Goal: Task Accomplishment & Management: Manage account settings

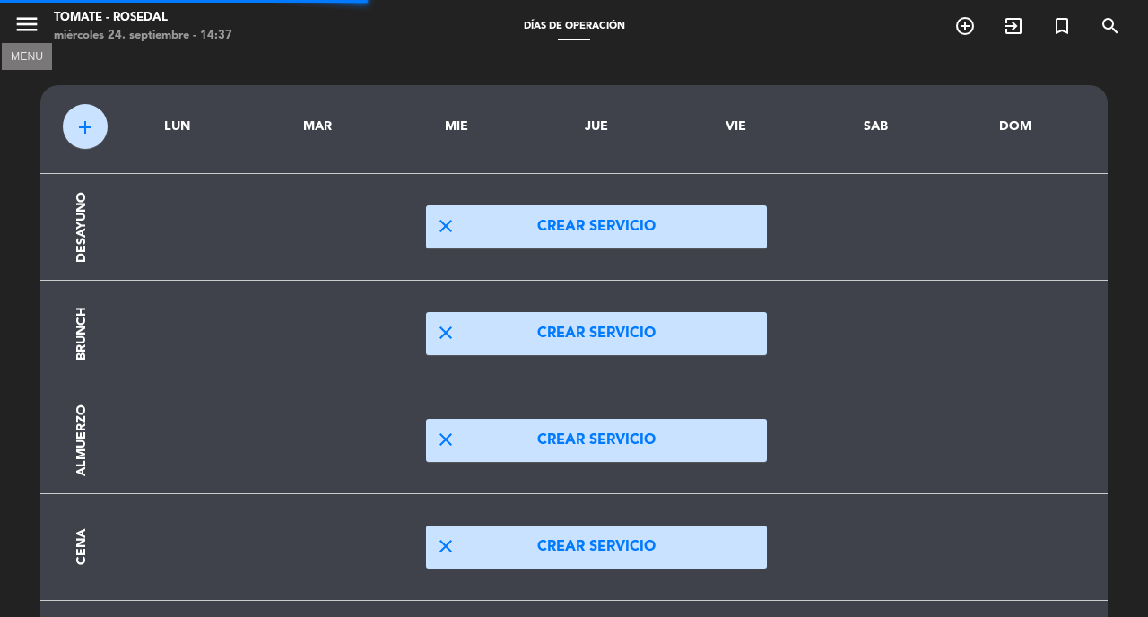
click at [30, 23] on icon "menu" at bounding box center [26, 24] width 27 height 27
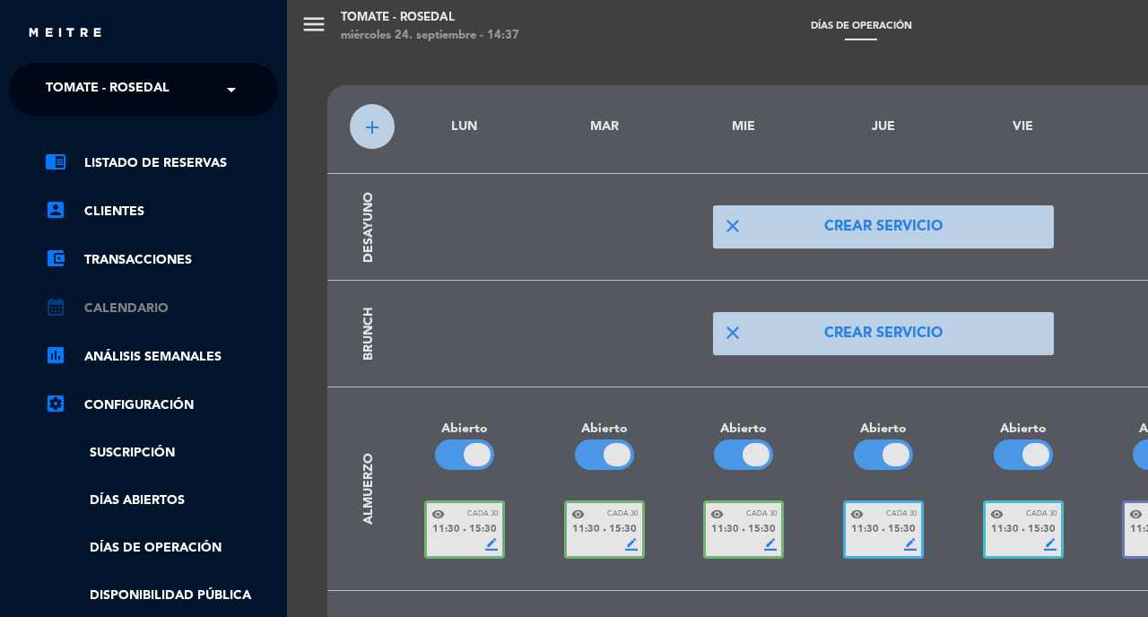
click at [142, 306] on link "calendar_month Calendario" at bounding box center [161, 309] width 233 height 22
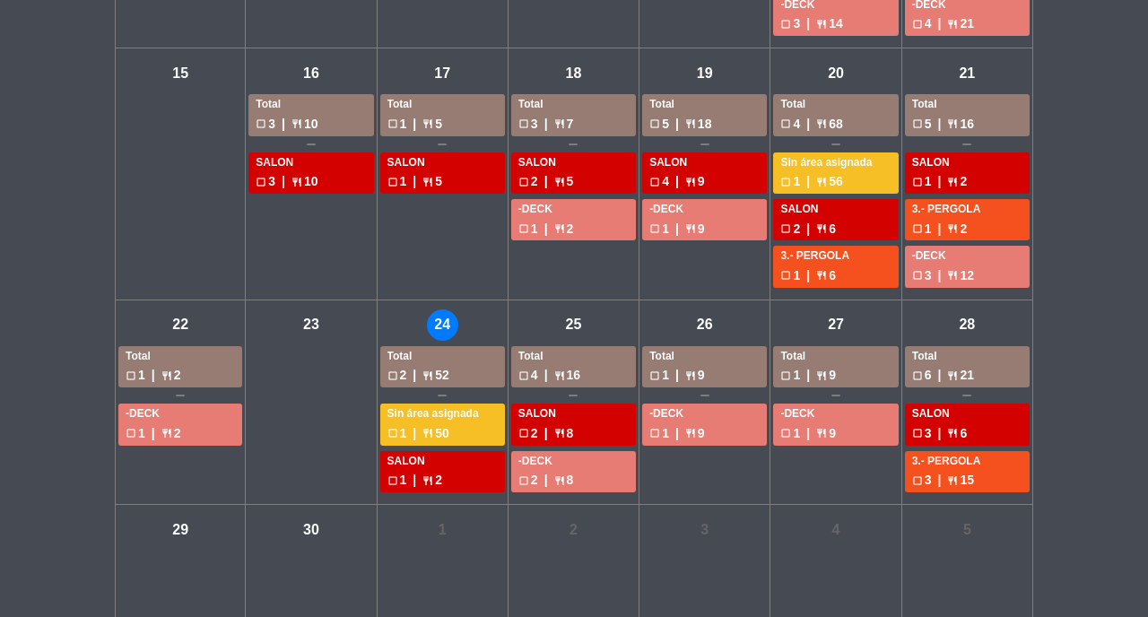
scroll to position [613, 0]
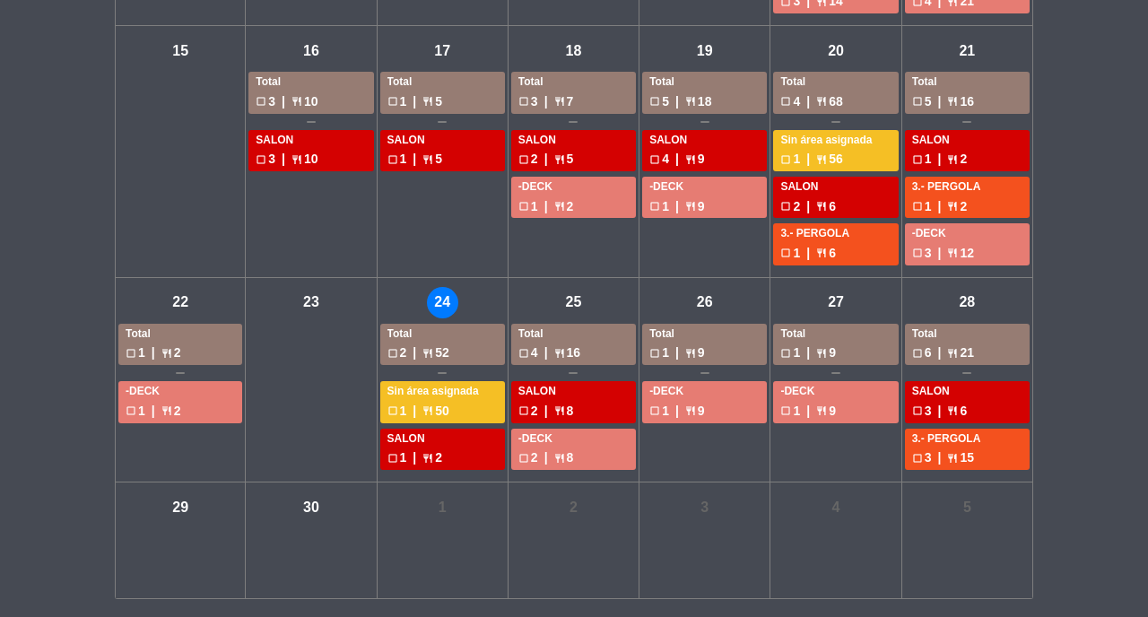
click at [570, 306] on div "jue - 25" at bounding box center [573, 302] width 31 height 31
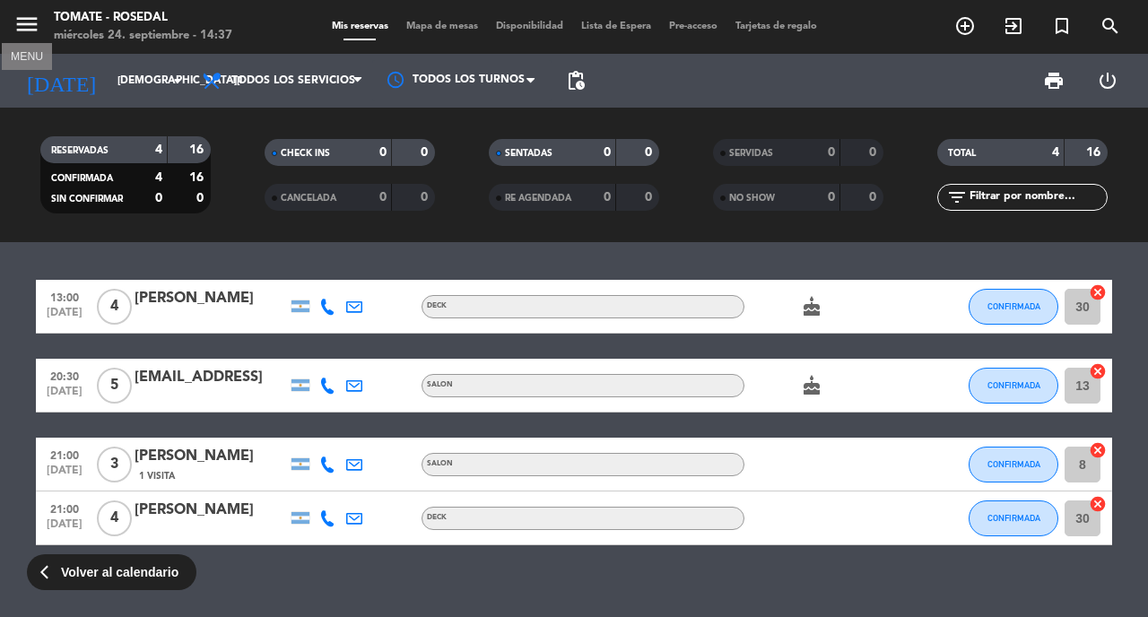
click at [26, 15] on icon "menu" at bounding box center [26, 24] width 27 height 27
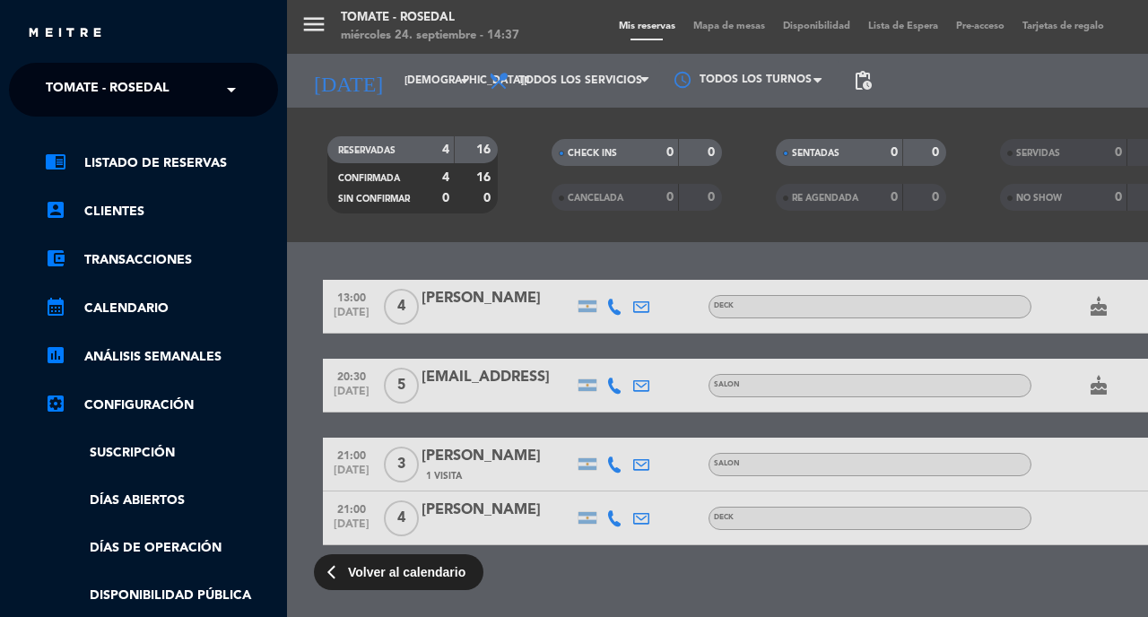
click at [137, 408] on link "settings_applications Configuración" at bounding box center [161, 406] width 233 height 22
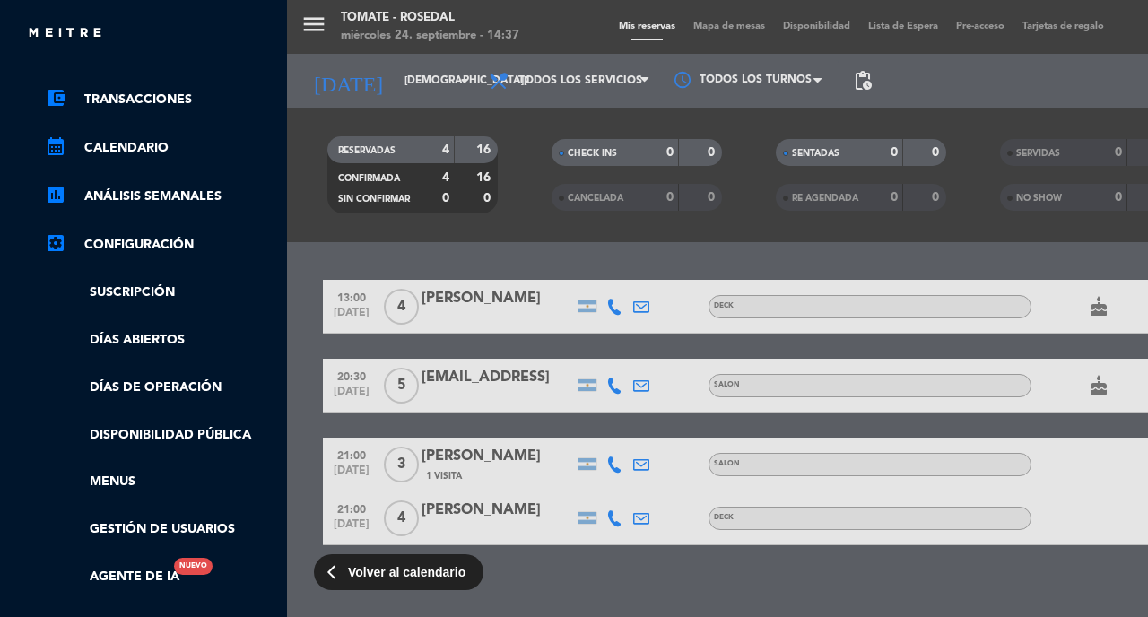
scroll to position [172, 0]
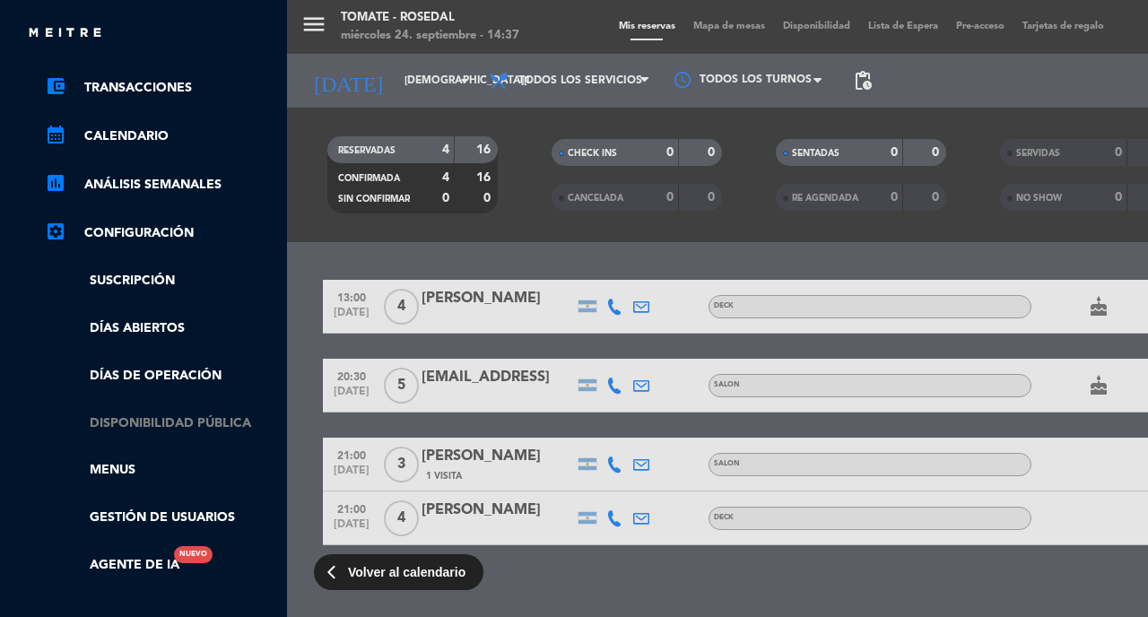
click at [204, 423] on link "Disponibilidad pública" at bounding box center [161, 423] width 233 height 21
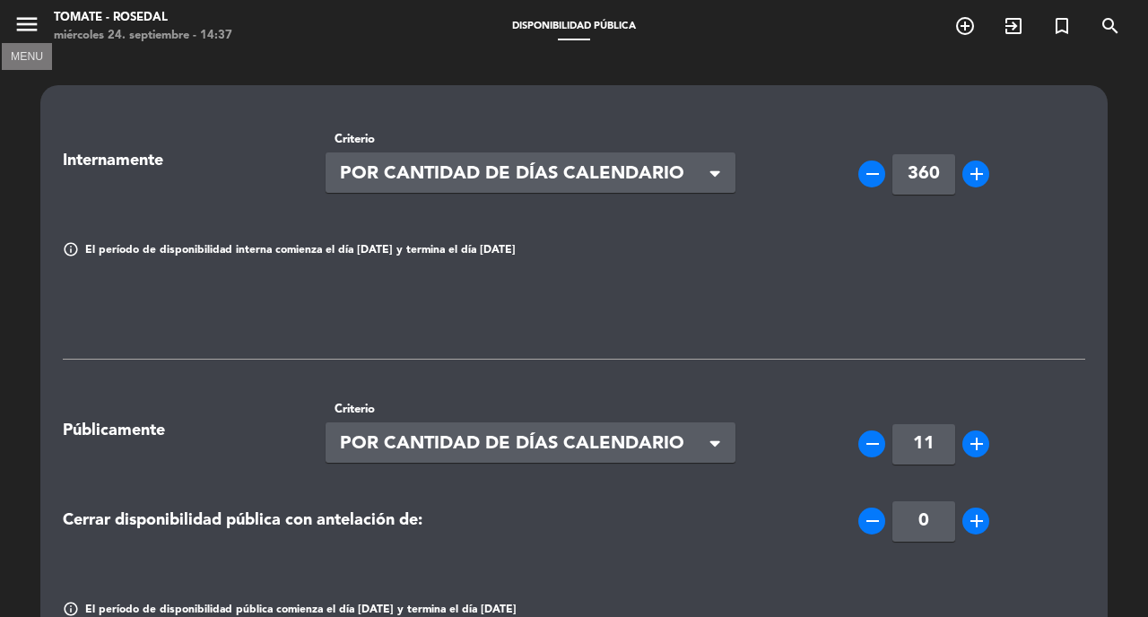
click at [14, 25] on icon "menu" at bounding box center [26, 24] width 27 height 27
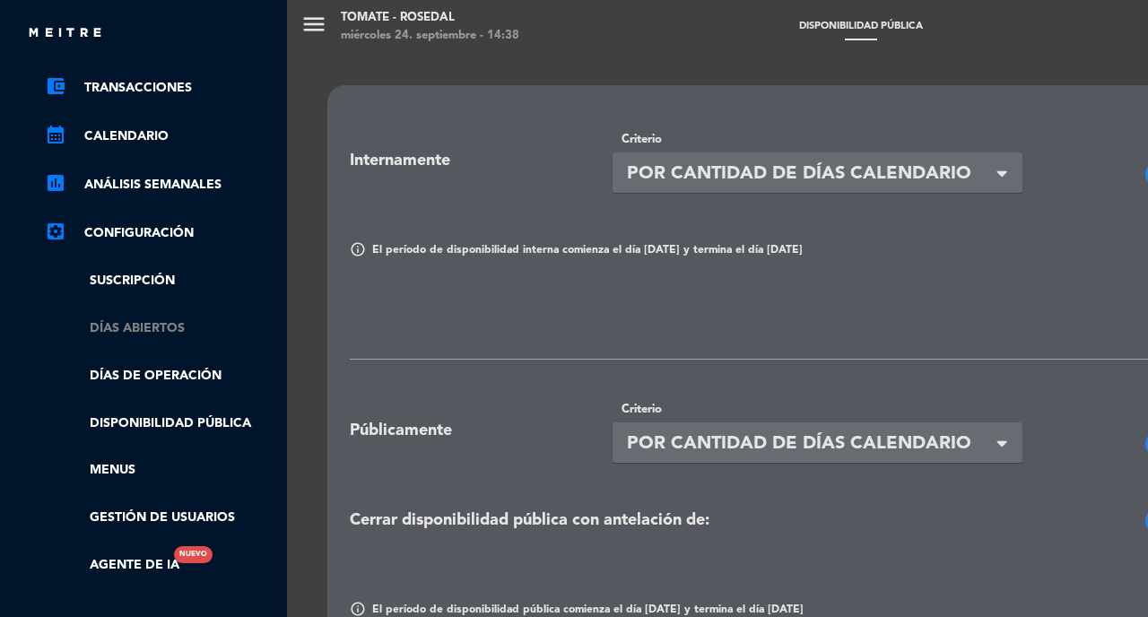
click at [152, 326] on link "Días abiertos" at bounding box center [161, 328] width 233 height 21
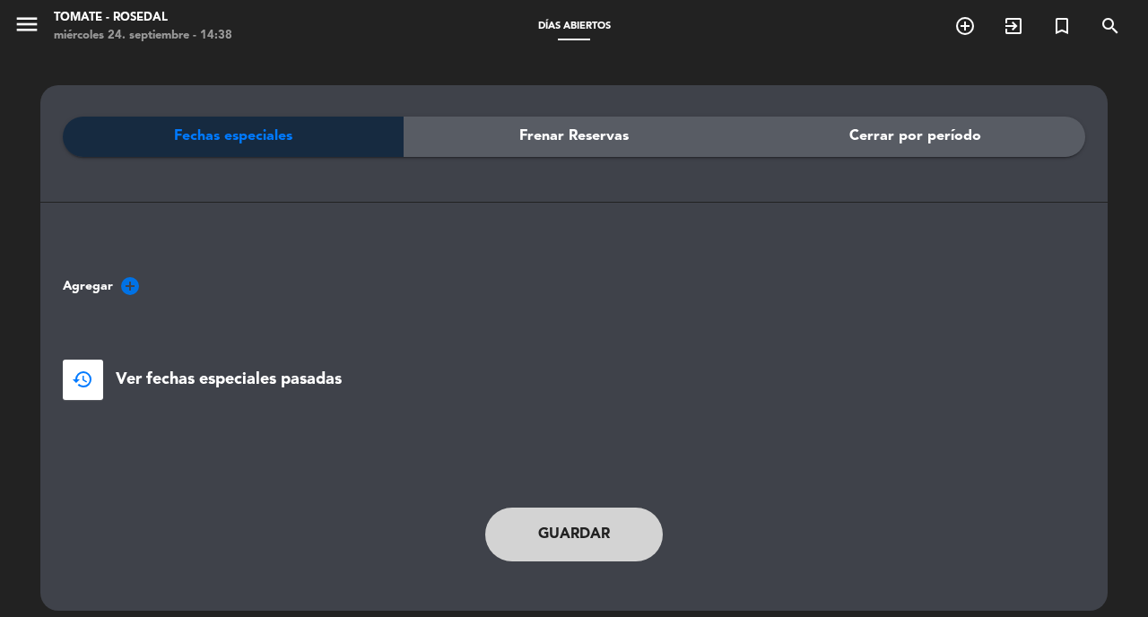
click at [127, 283] on icon "add_circle" at bounding box center [130, 286] width 22 height 22
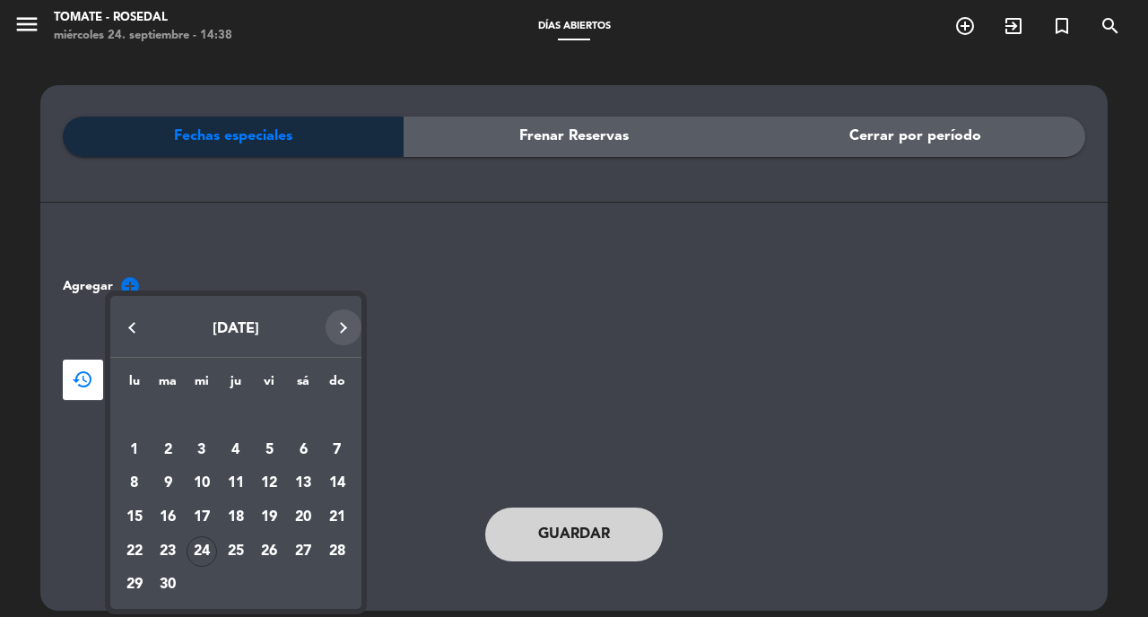
click at [339, 328] on button "Next month" at bounding box center [344, 327] width 36 height 36
click at [339, 329] on button "Next month" at bounding box center [344, 327] width 36 height 36
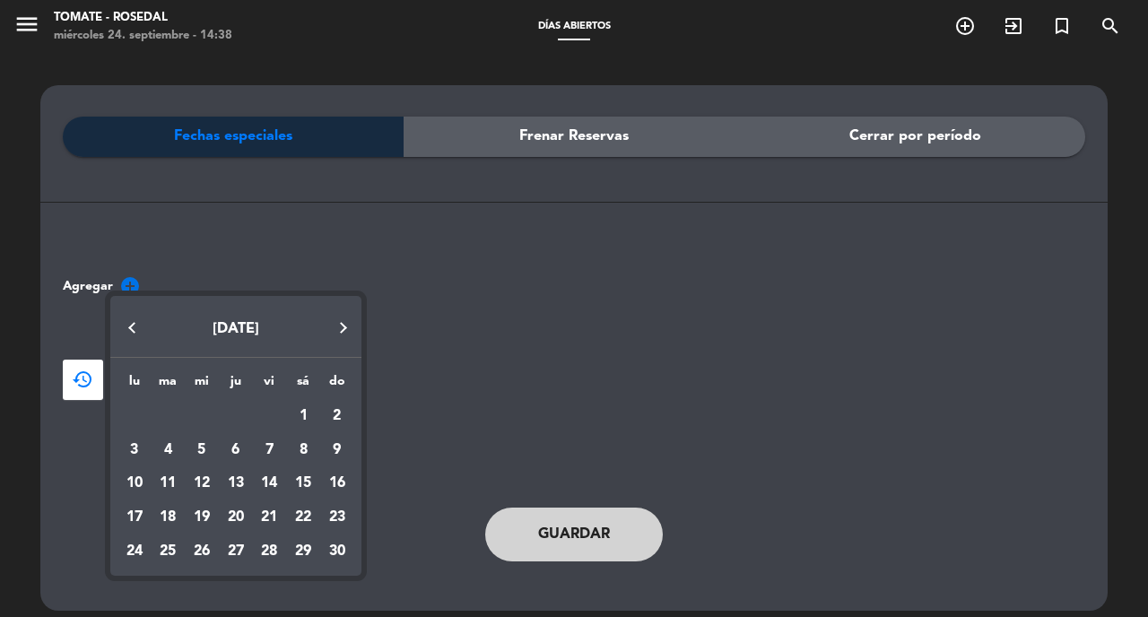
click at [130, 326] on button "Previous month" at bounding box center [132, 327] width 36 height 36
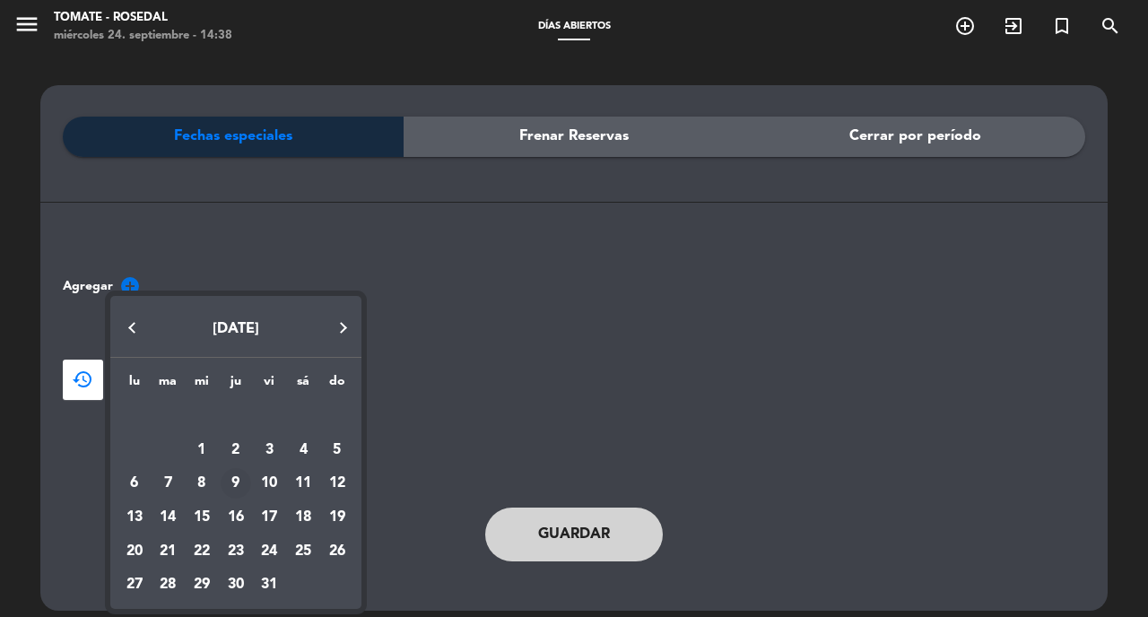
click at [238, 480] on div "9" at bounding box center [236, 483] width 30 height 30
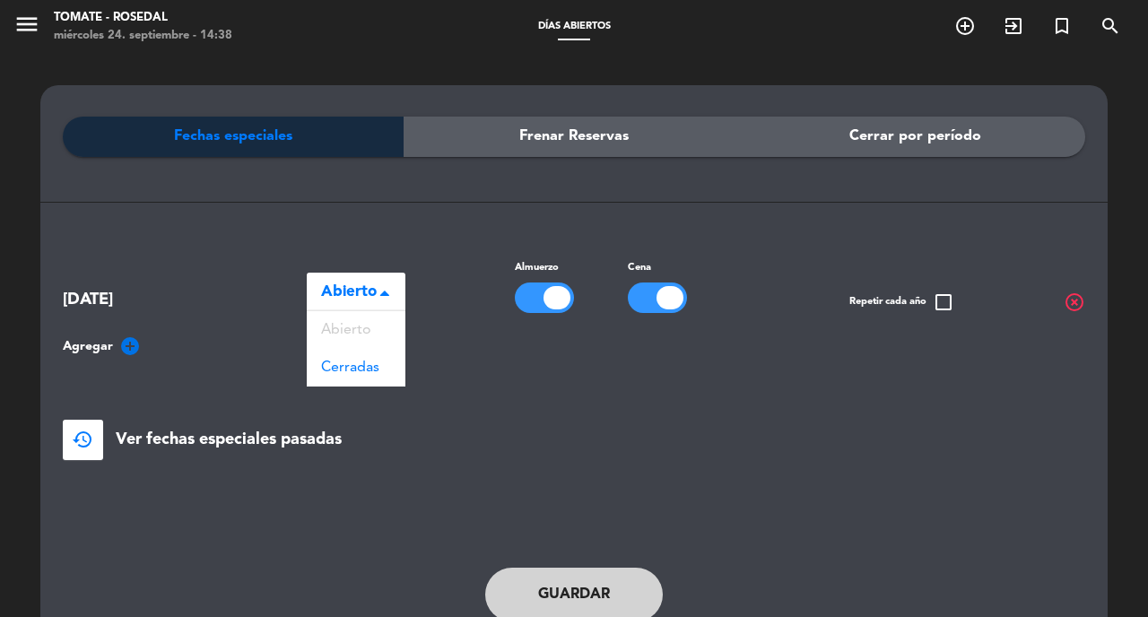
click at [387, 291] on span at bounding box center [384, 294] width 9 height 13
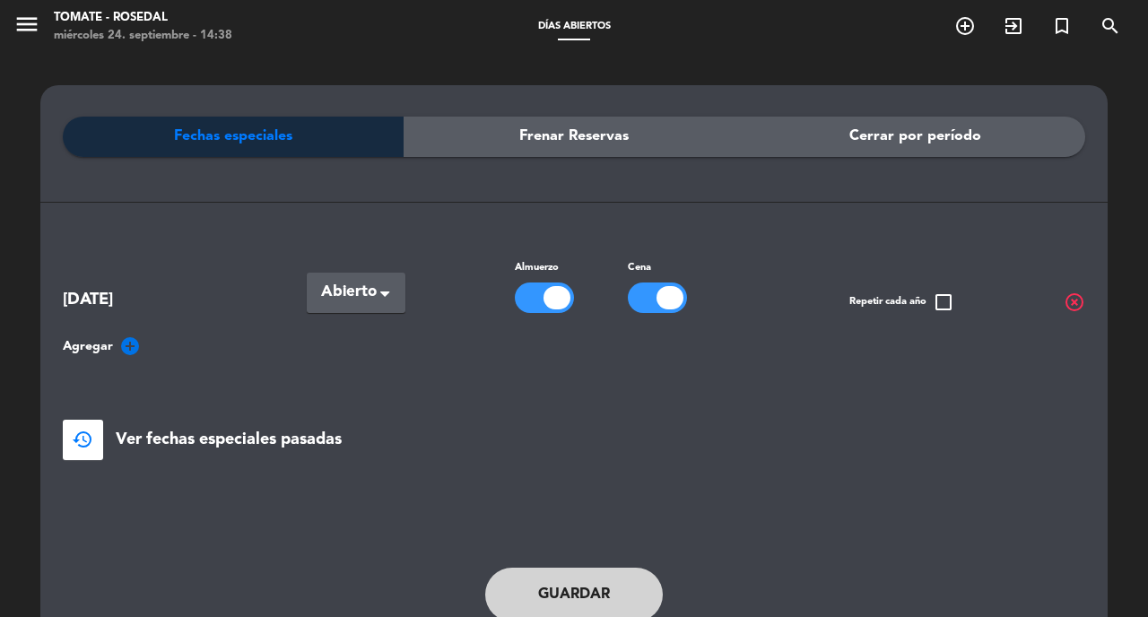
click at [548, 306] on div at bounding box center [556, 297] width 27 height 23
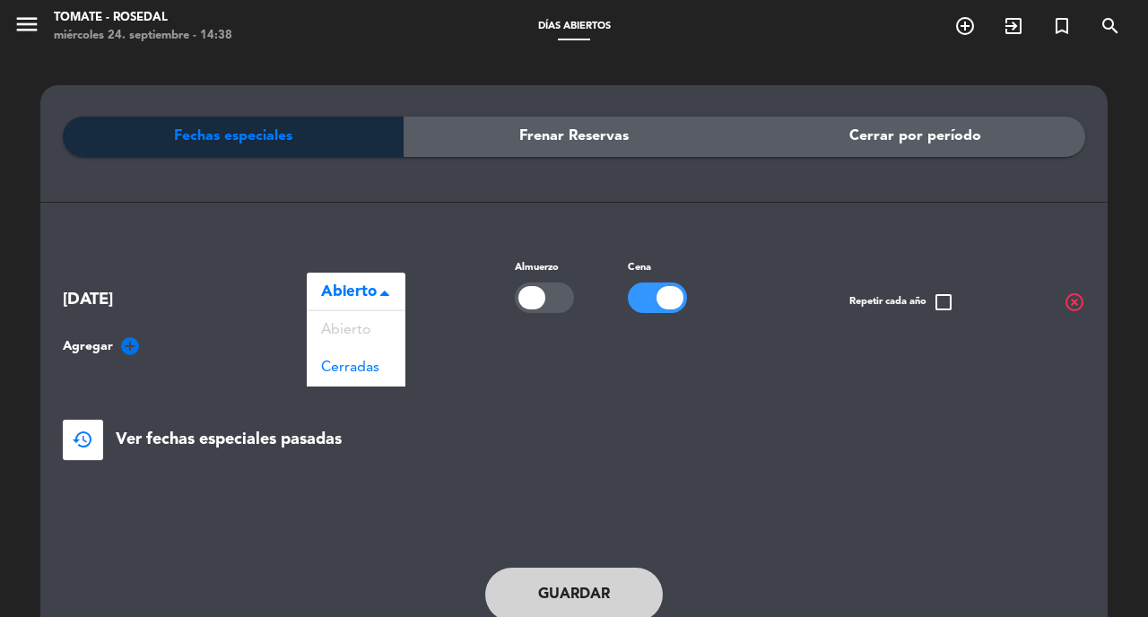
click at [358, 289] on span "Abierto" at bounding box center [349, 292] width 56 height 25
click at [361, 375] on span "Cerradas" at bounding box center [350, 368] width 58 height 14
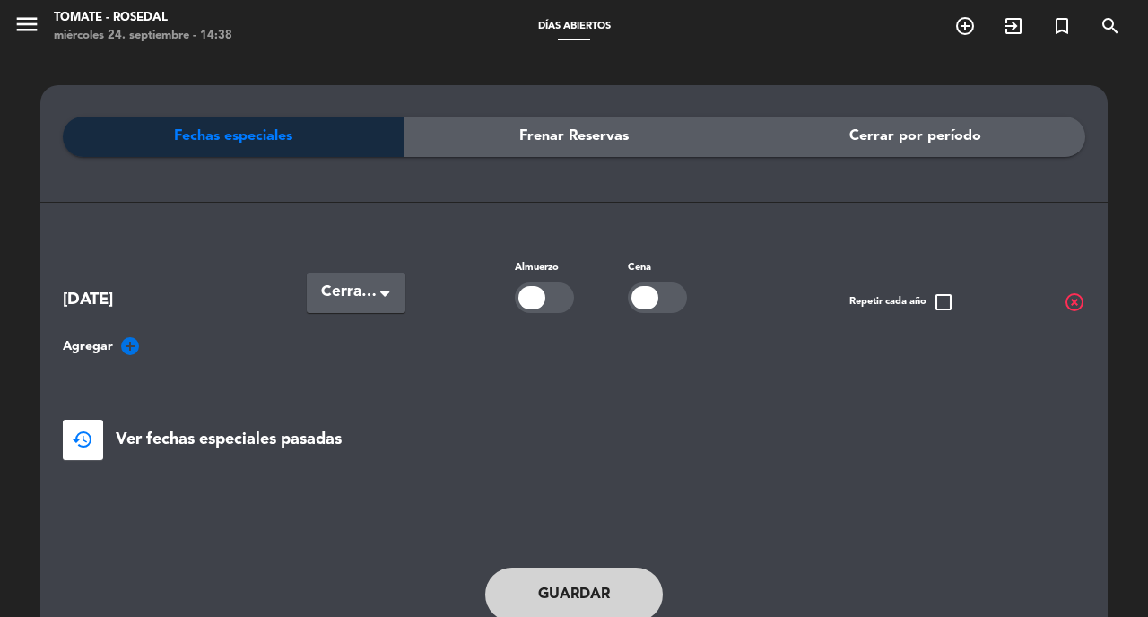
click at [511, 308] on div "[DATE] Seleccionar × Cerradas × Almuerzo Cena Repetir cada año check_box_outlin…" at bounding box center [574, 284] width 1022 height 57
click at [528, 304] on div at bounding box center [531, 297] width 27 height 23
click at [127, 343] on icon "add_circle" at bounding box center [130, 346] width 22 height 22
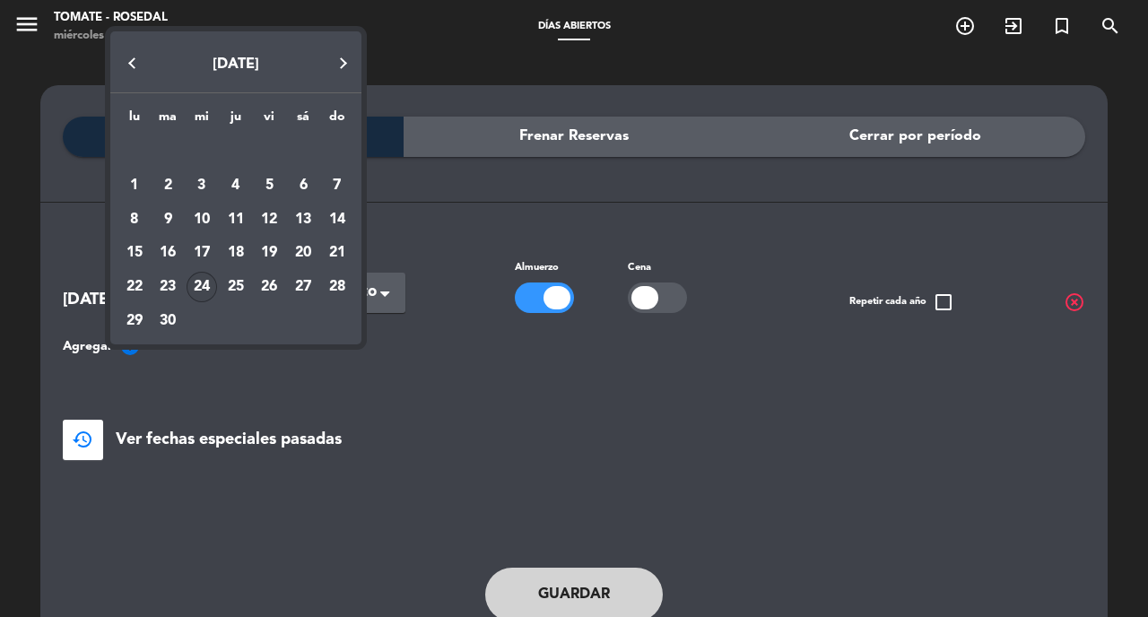
click at [343, 61] on button "Next month" at bounding box center [344, 63] width 36 height 36
click at [232, 288] on div "23" at bounding box center [236, 287] width 30 height 30
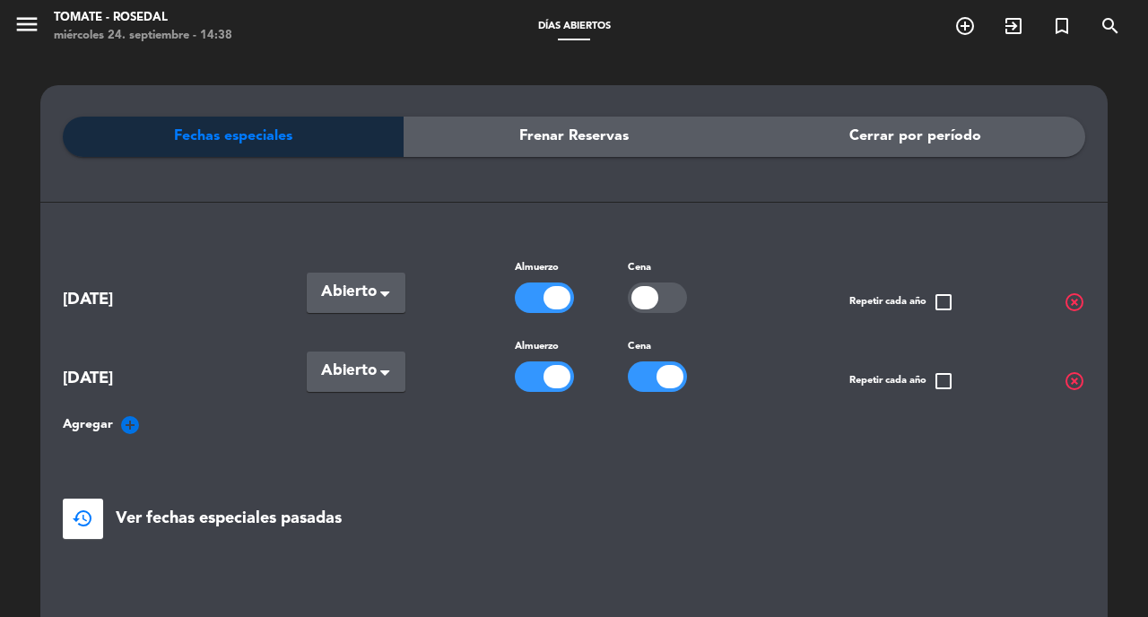
click at [652, 379] on div at bounding box center [657, 376] width 59 height 30
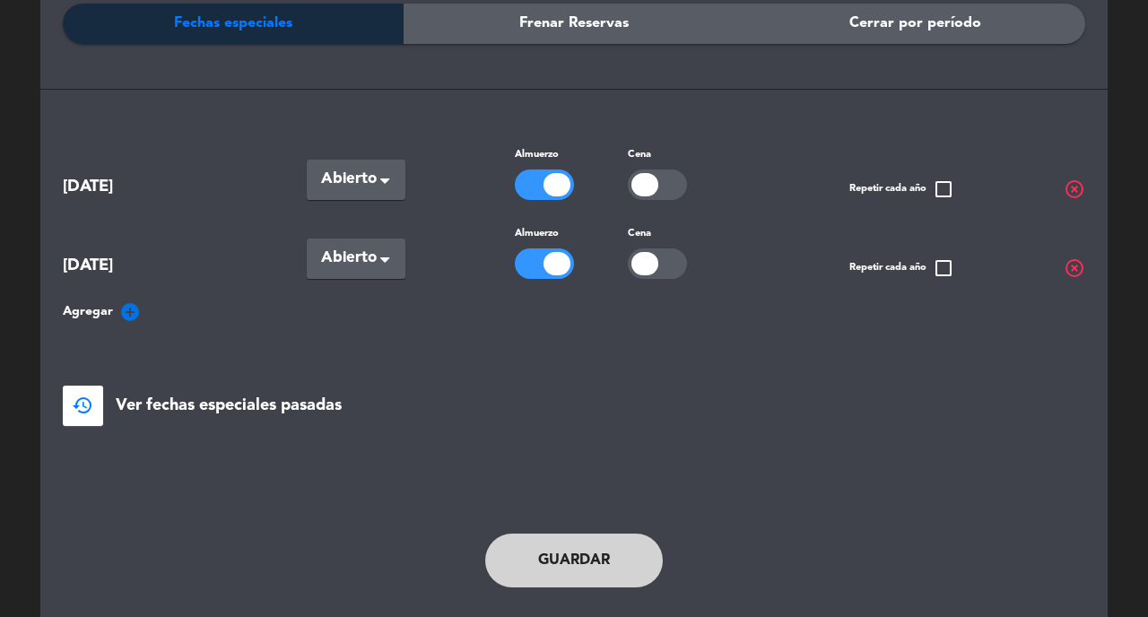
scroll to position [150, 0]
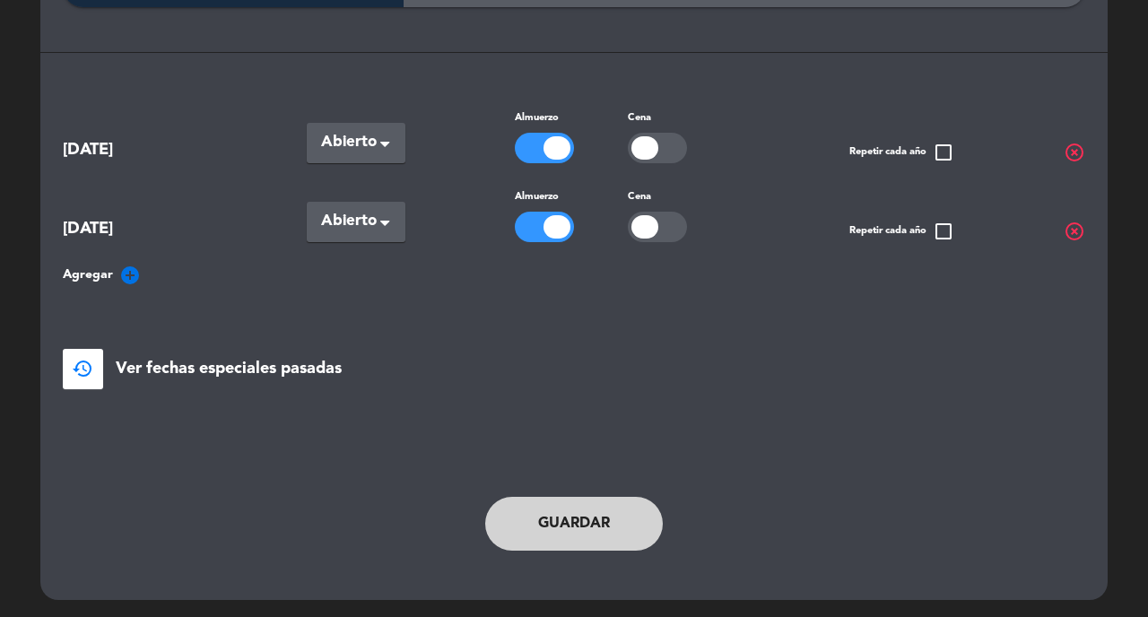
click at [135, 273] on icon "add_circle" at bounding box center [130, 276] width 22 height 22
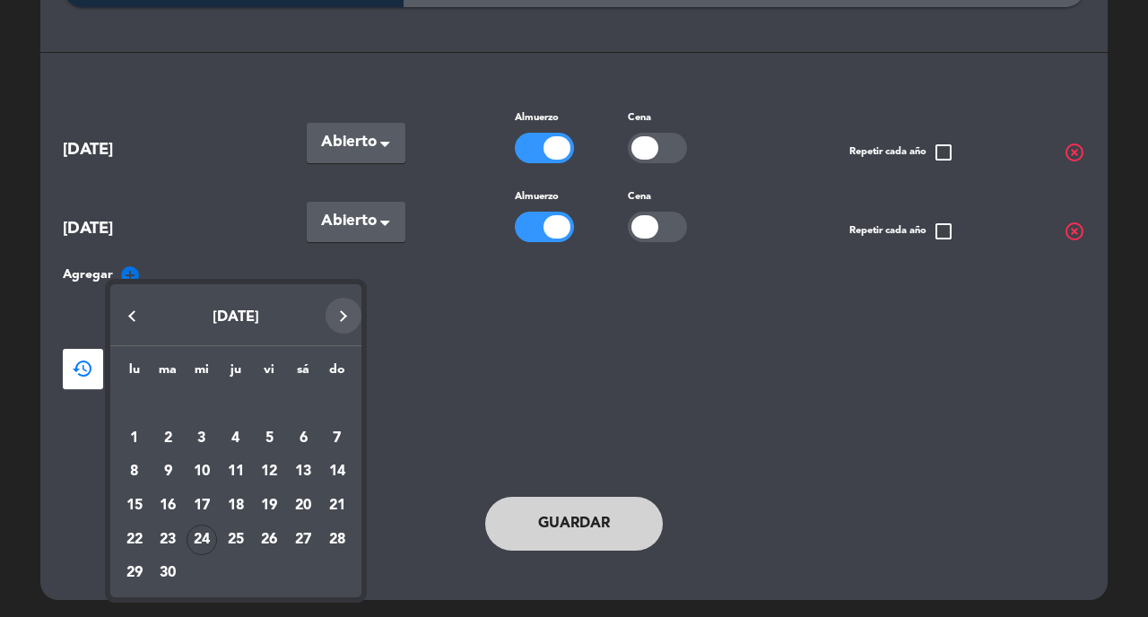
click at [343, 312] on button "Next month" at bounding box center [344, 316] width 36 height 36
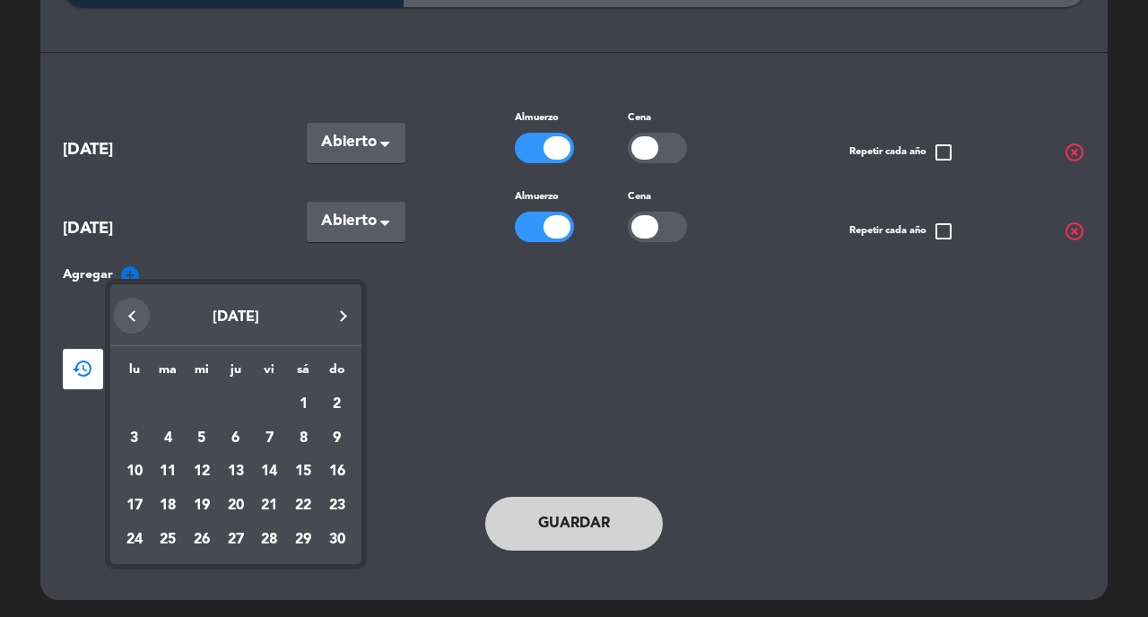
click at [129, 317] on button "Previous month" at bounding box center [132, 316] width 36 height 36
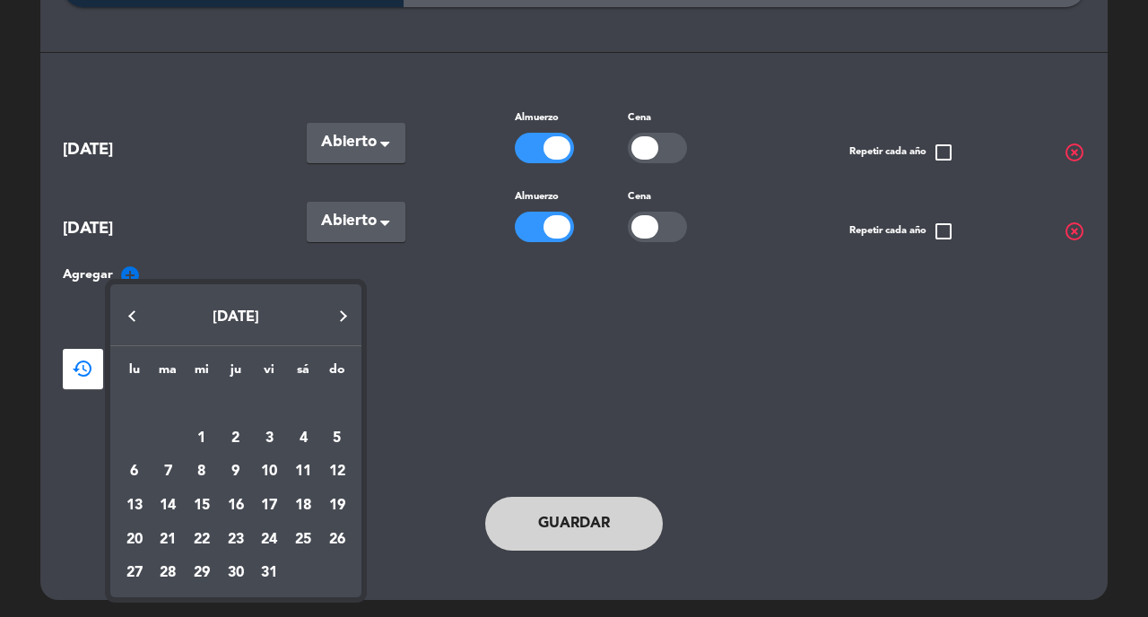
click at [339, 318] on button "Next month" at bounding box center [344, 316] width 36 height 36
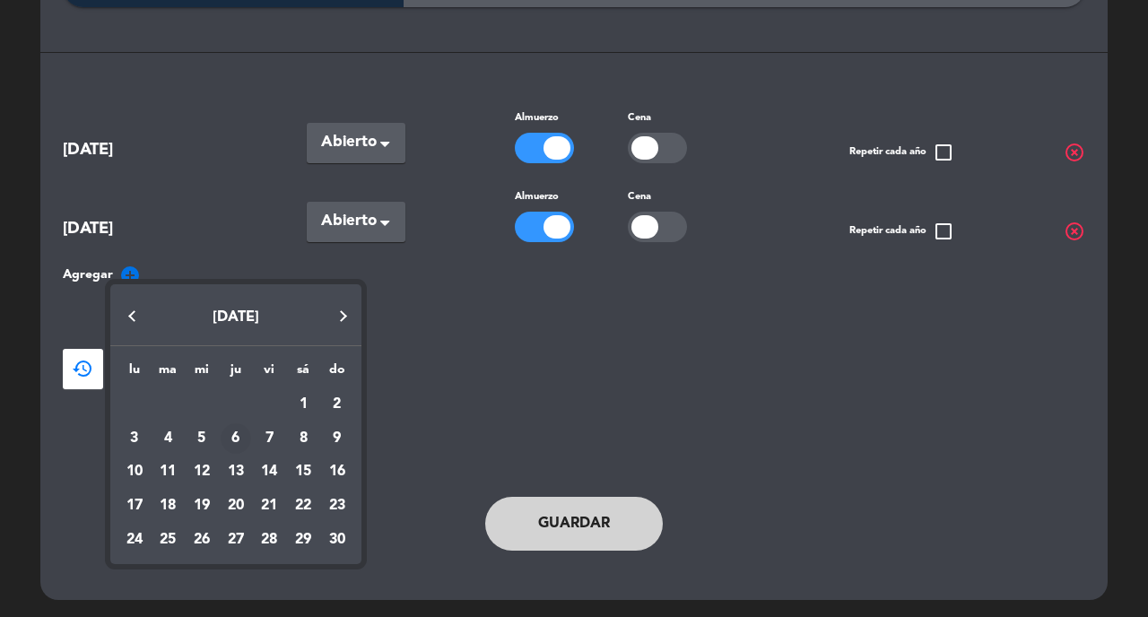
click at [234, 436] on div "6" at bounding box center [236, 438] width 30 height 30
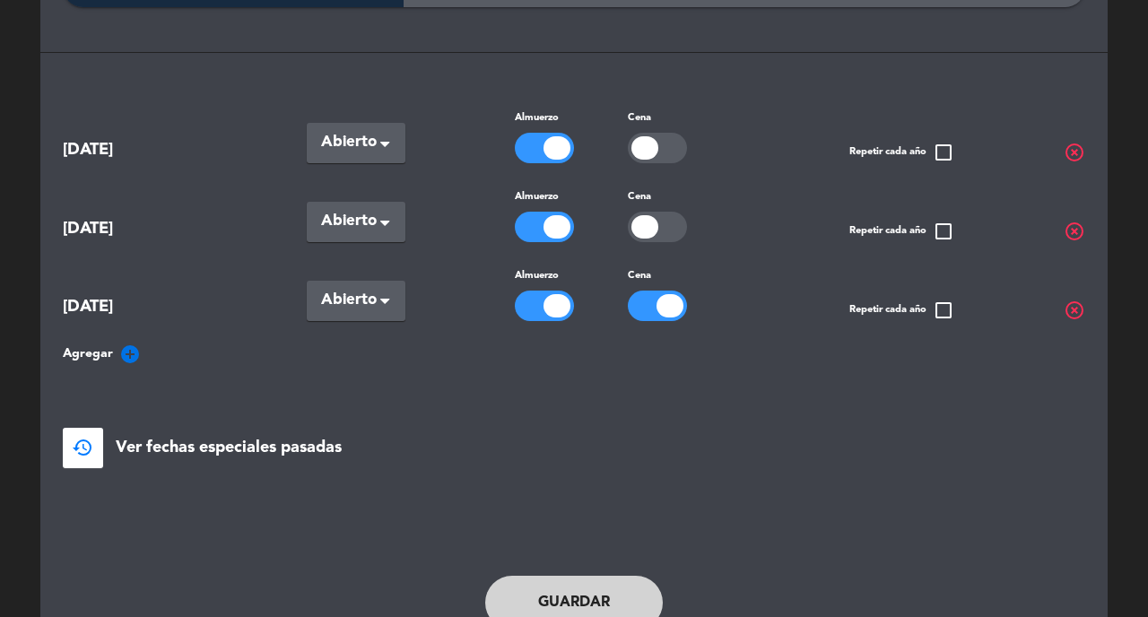
click at [126, 354] on icon "add_circle" at bounding box center [130, 354] width 22 height 22
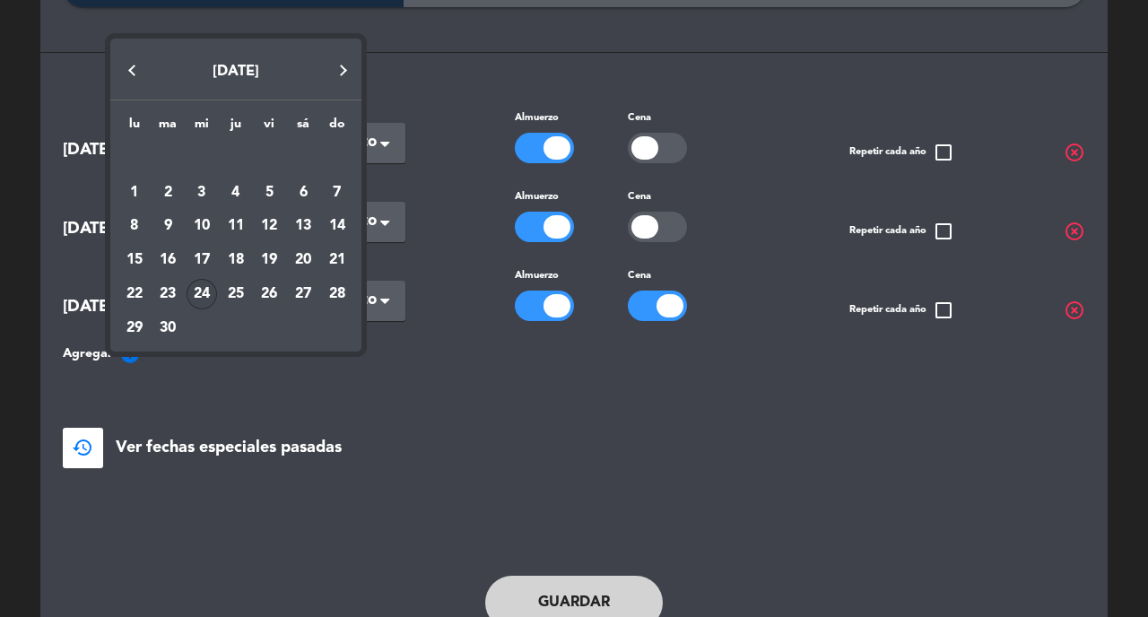
click at [344, 73] on button "Next month" at bounding box center [344, 70] width 36 height 36
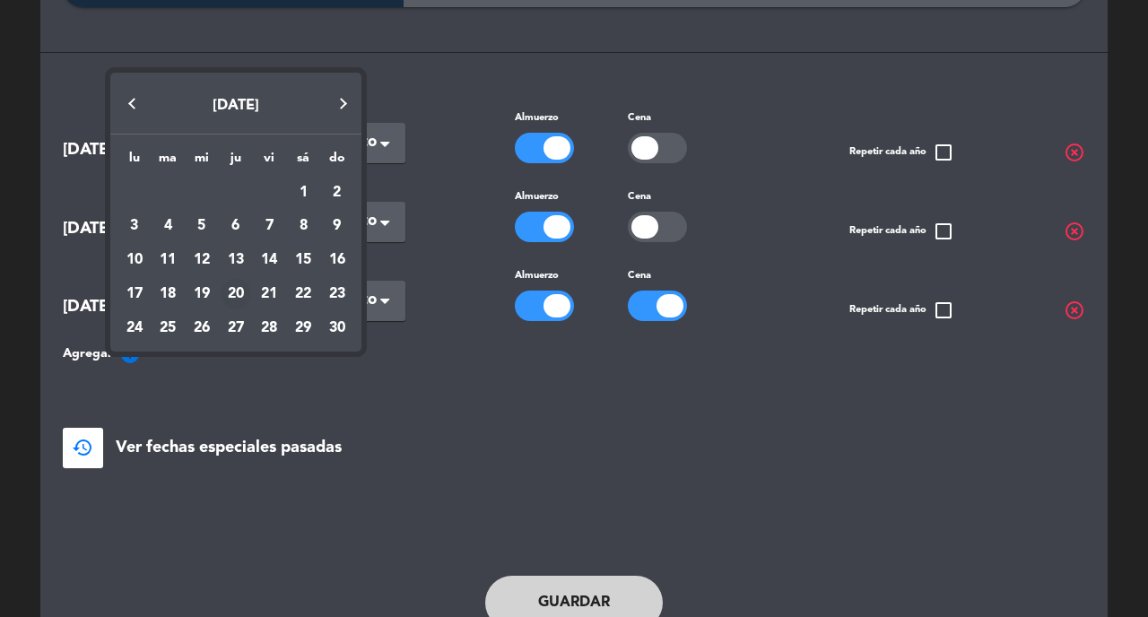
click at [235, 296] on div "20" at bounding box center [236, 294] width 30 height 30
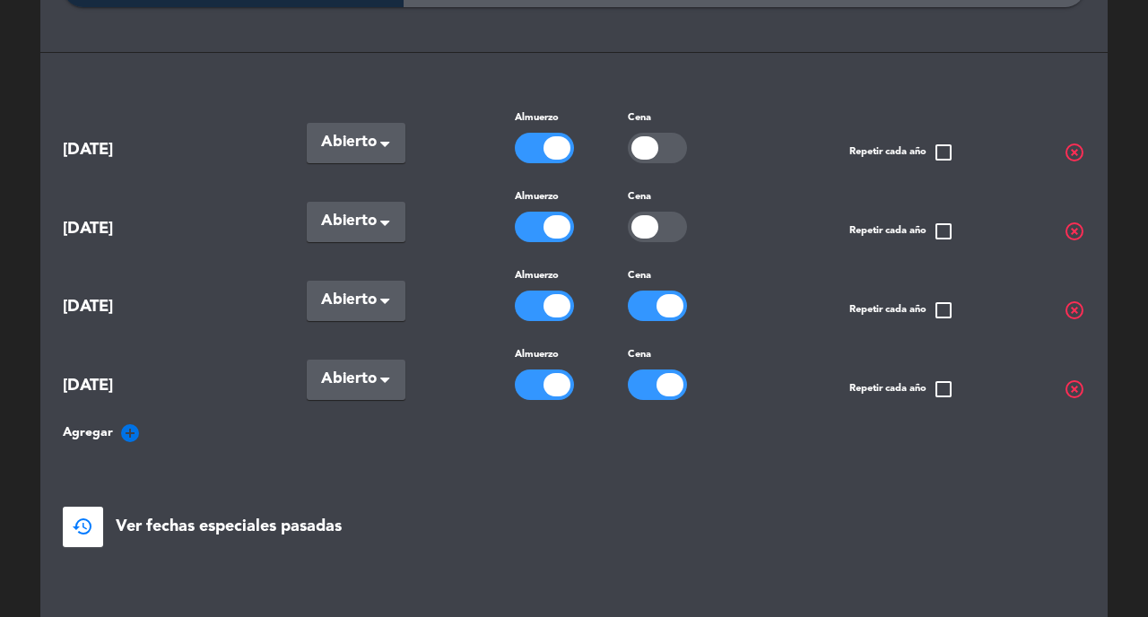
click at [658, 303] on div at bounding box center [669, 305] width 27 height 23
click at [662, 387] on div at bounding box center [669, 384] width 27 height 23
click at [112, 426] on span "Agregar add_circle" at bounding box center [102, 433] width 78 height 22
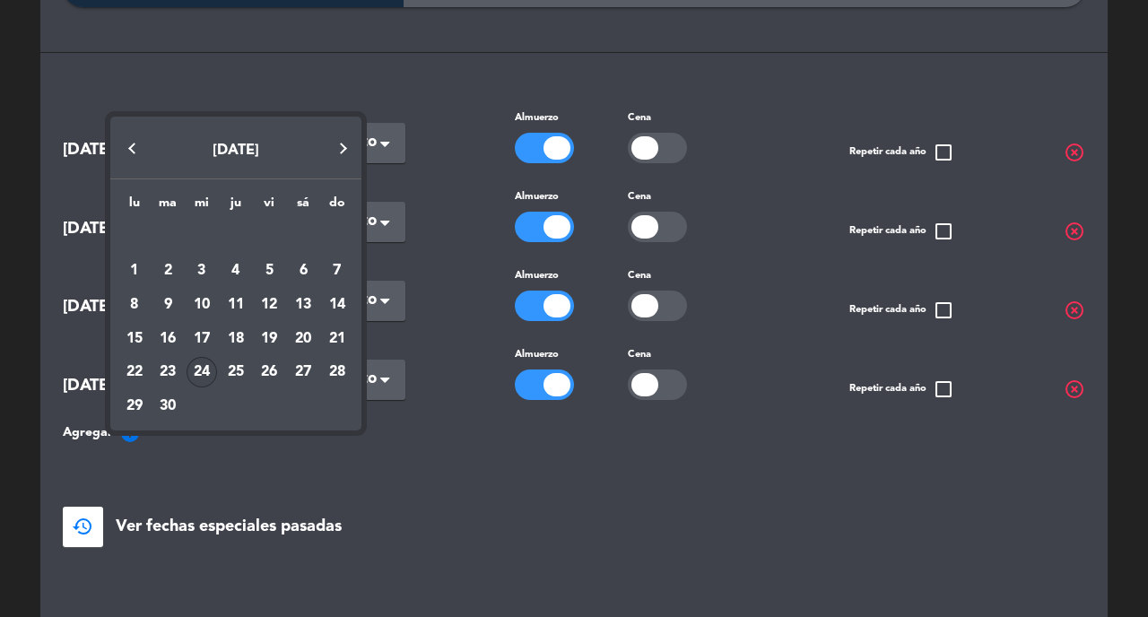
click at [349, 150] on button "Next month" at bounding box center [344, 149] width 36 height 36
click at [347, 150] on button "Next month" at bounding box center [344, 149] width 36 height 36
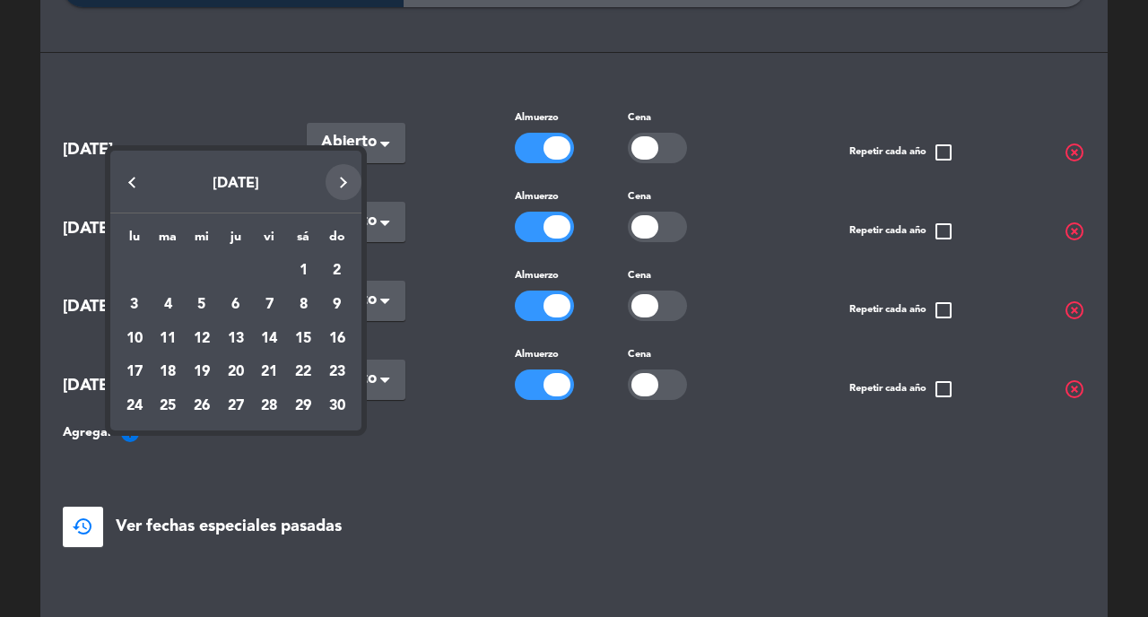
click at [341, 186] on button "Next month" at bounding box center [344, 182] width 36 height 36
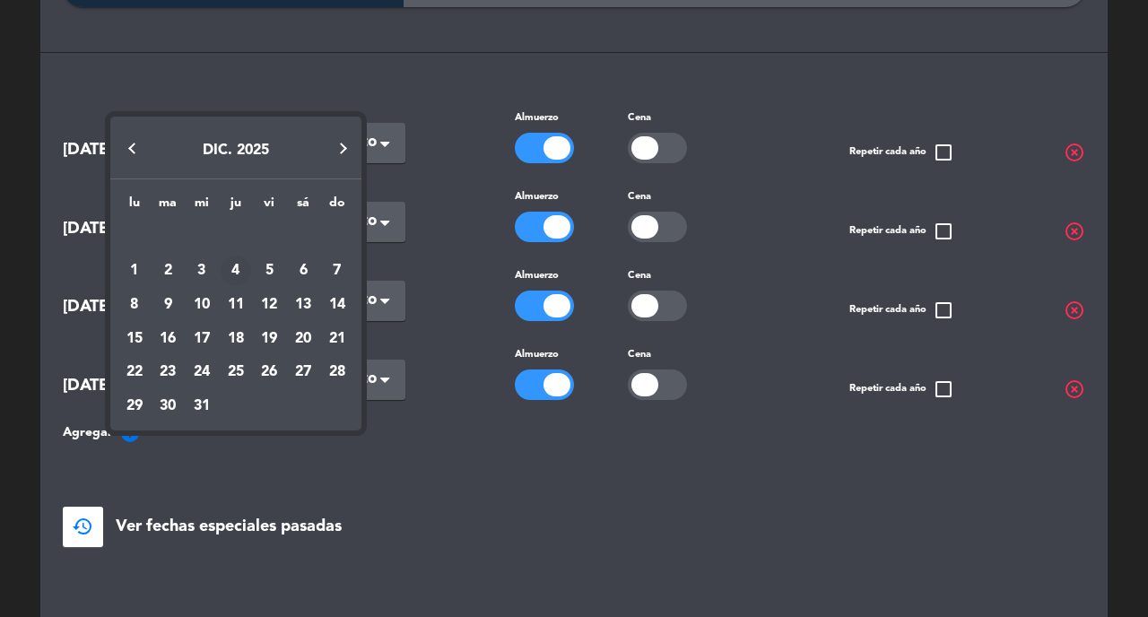
click at [235, 274] on div "4" at bounding box center [236, 271] width 30 height 30
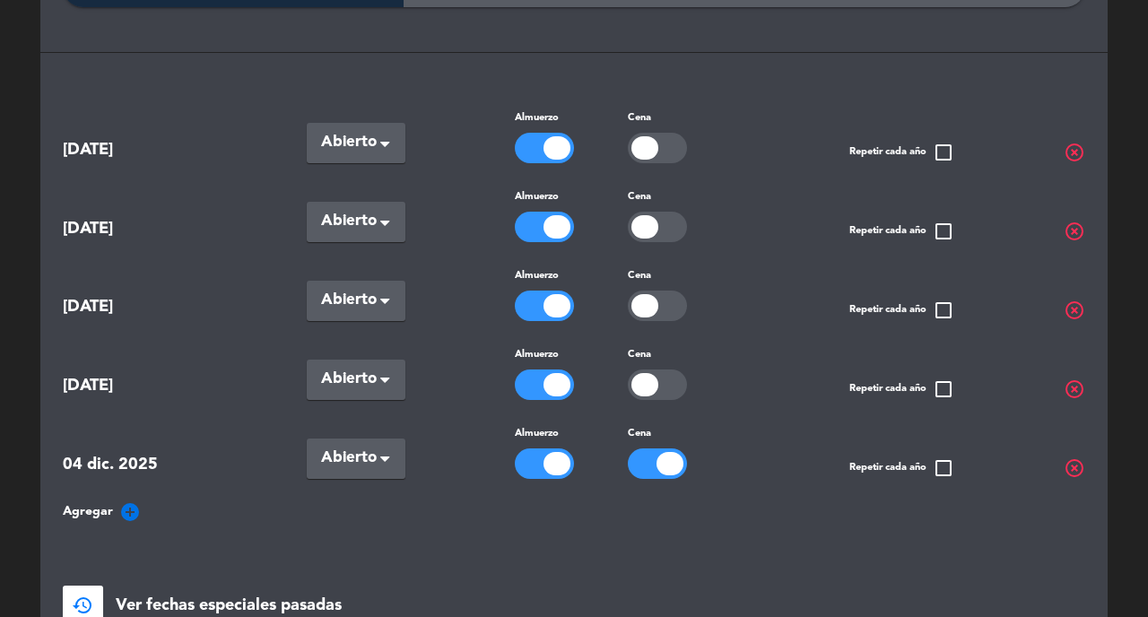
click at [127, 507] on icon "add_circle" at bounding box center [130, 512] width 22 height 22
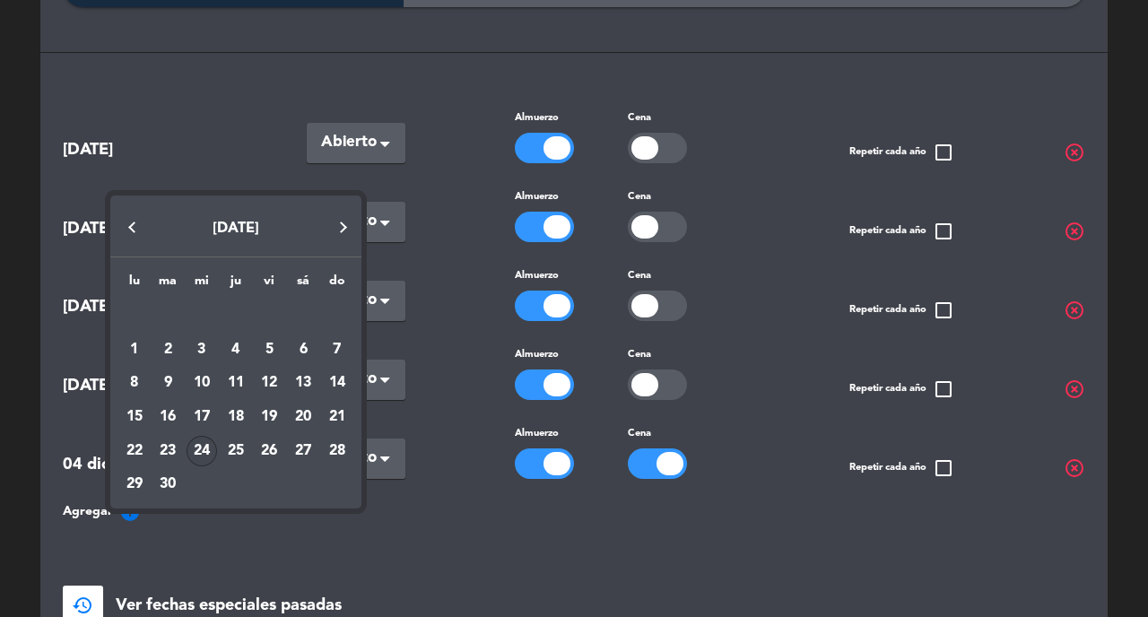
click at [345, 223] on button "Next month" at bounding box center [344, 227] width 36 height 36
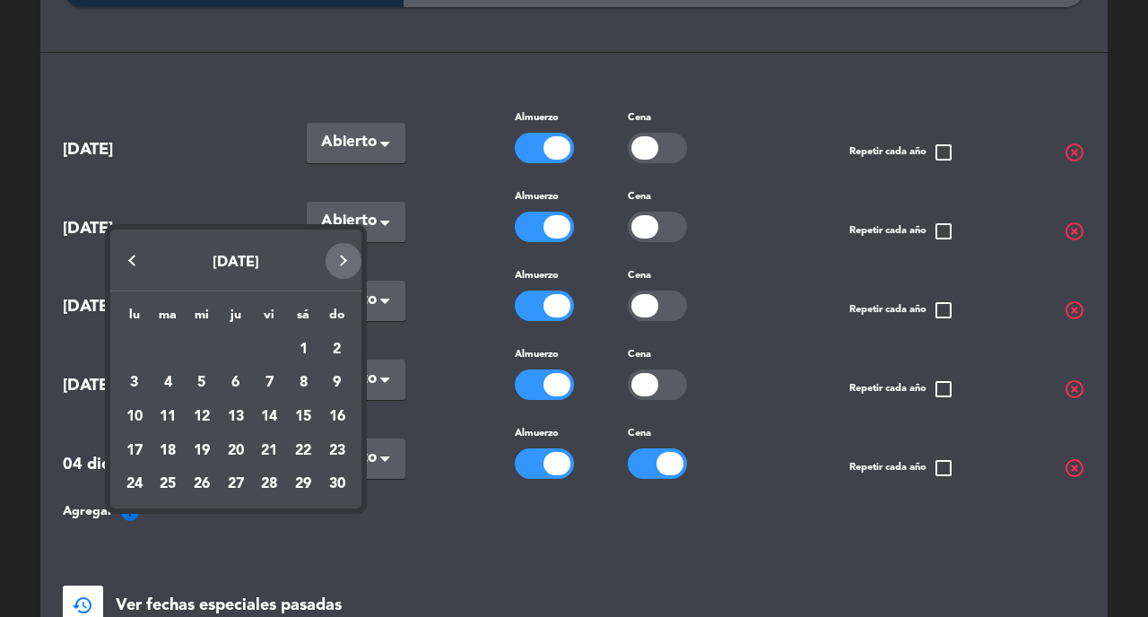
click at [345, 223] on div "[DATE] lu ma mi ju vi sá do [DATE] 2 3 4 5 6 7 8 9 10 11 12 13 14 15 16 17 18 1…" at bounding box center [235, 365] width 251 height 289
click at [344, 266] on button "Next month" at bounding box center [344, 261] width 36 height 36
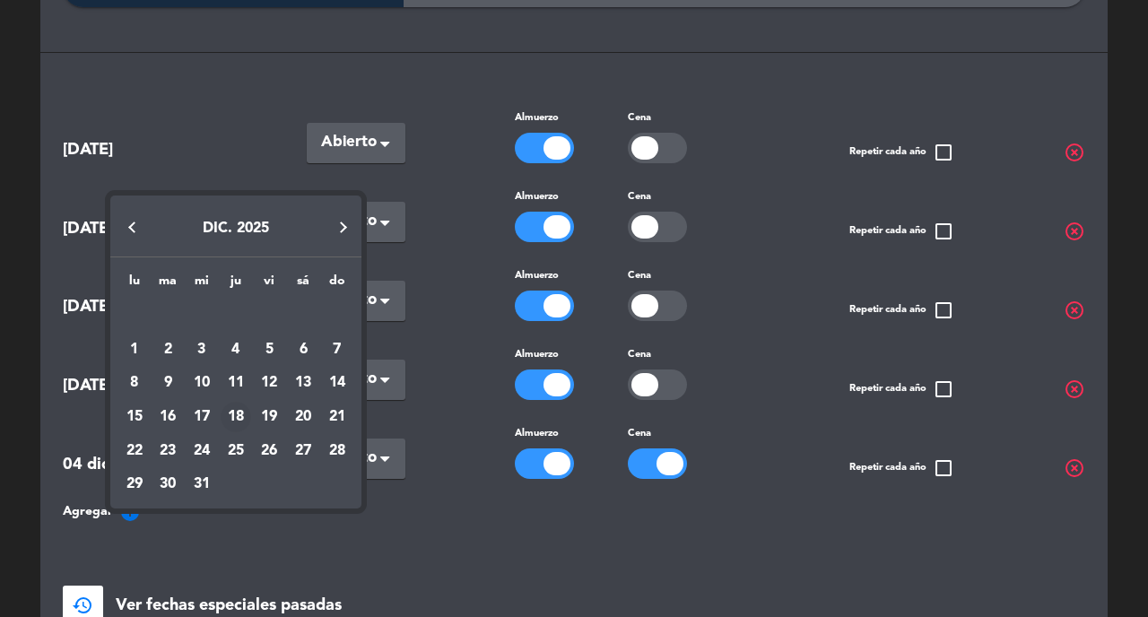
click at [231, 414] on div "18" at bounding box center [236, 417] width 30 height 30
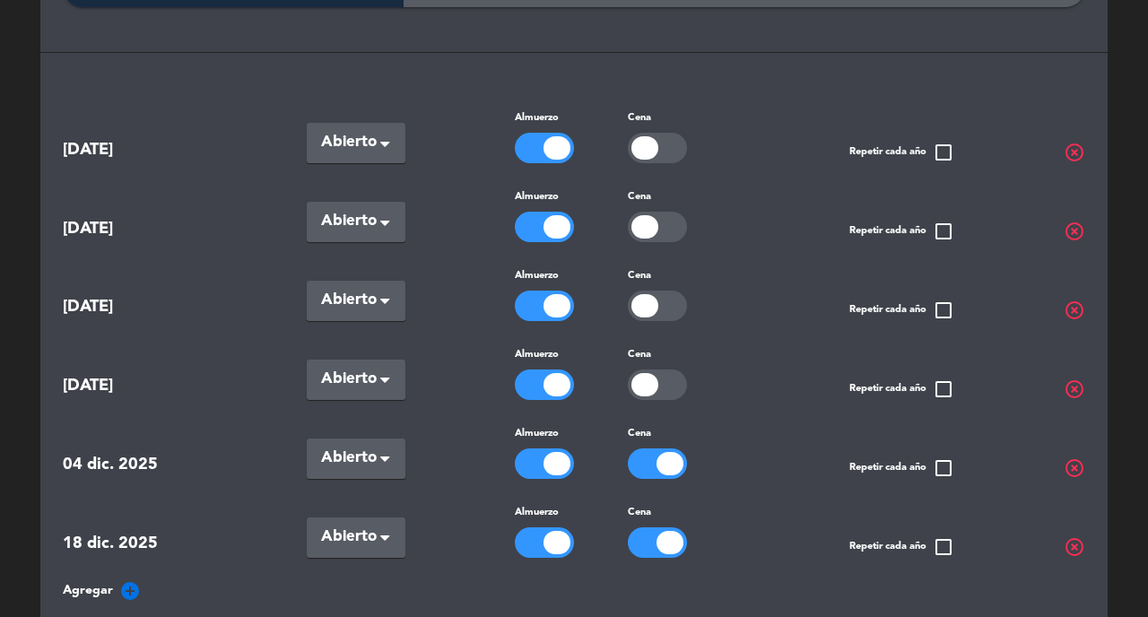
click at [674, 458] on div at bounding box center [669, 463] width 27 height 23
click at [666, 537] on div at bounding box center [669, 542] width 27 height 23
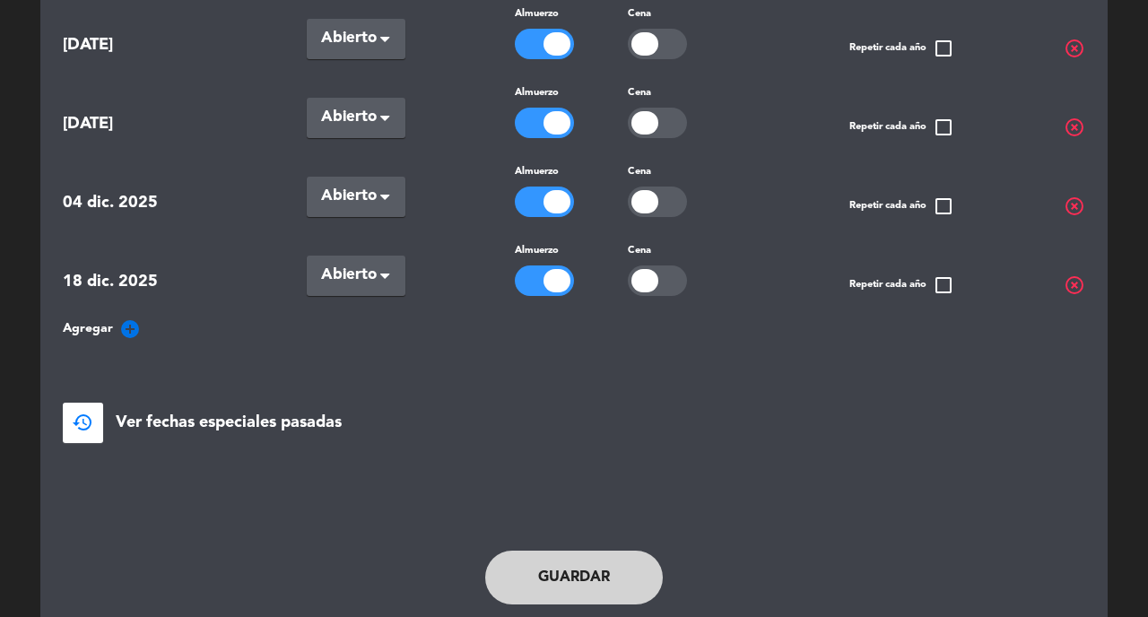
scroll to position [463, 0]
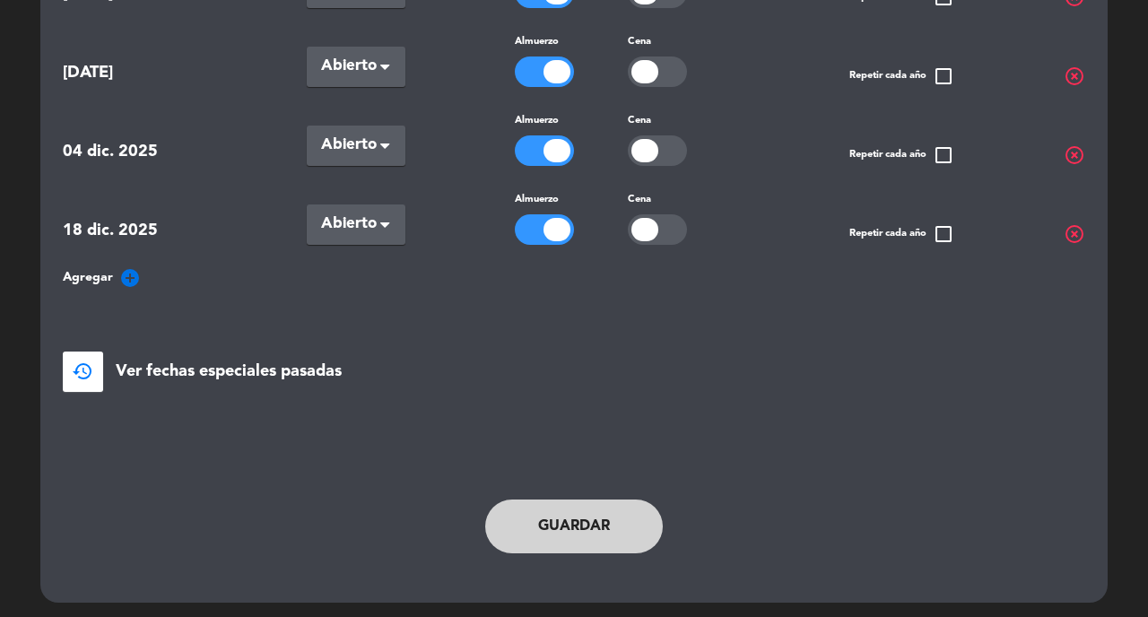
click at [560, 538] on button "Guardar" at bounding box center [574, 527] width 178 height 54
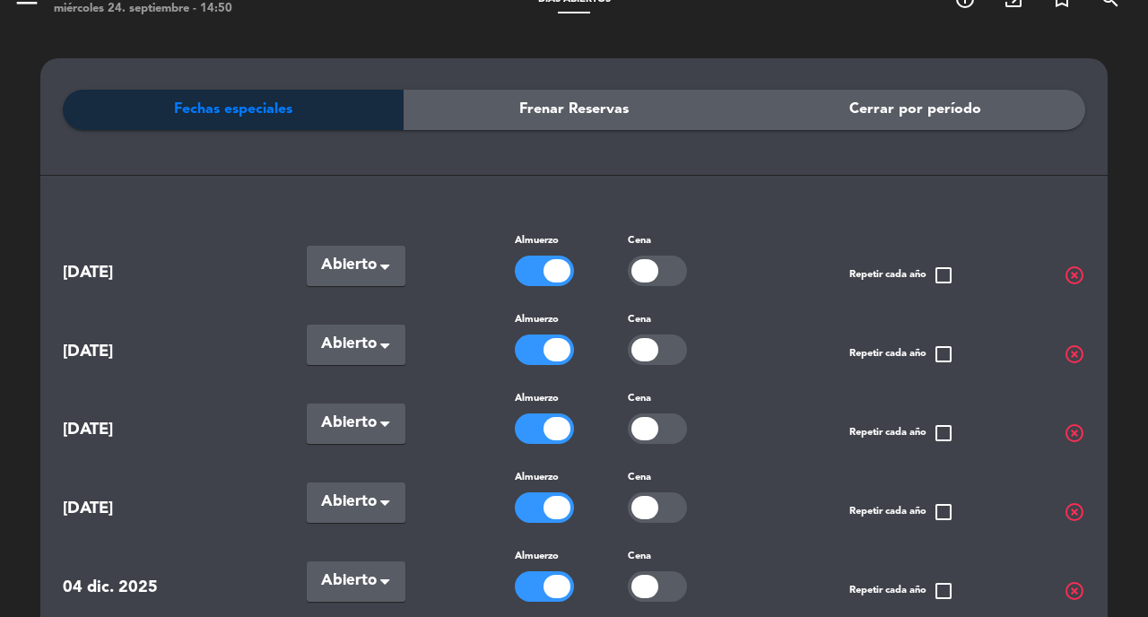
scroll to position [0, 0]
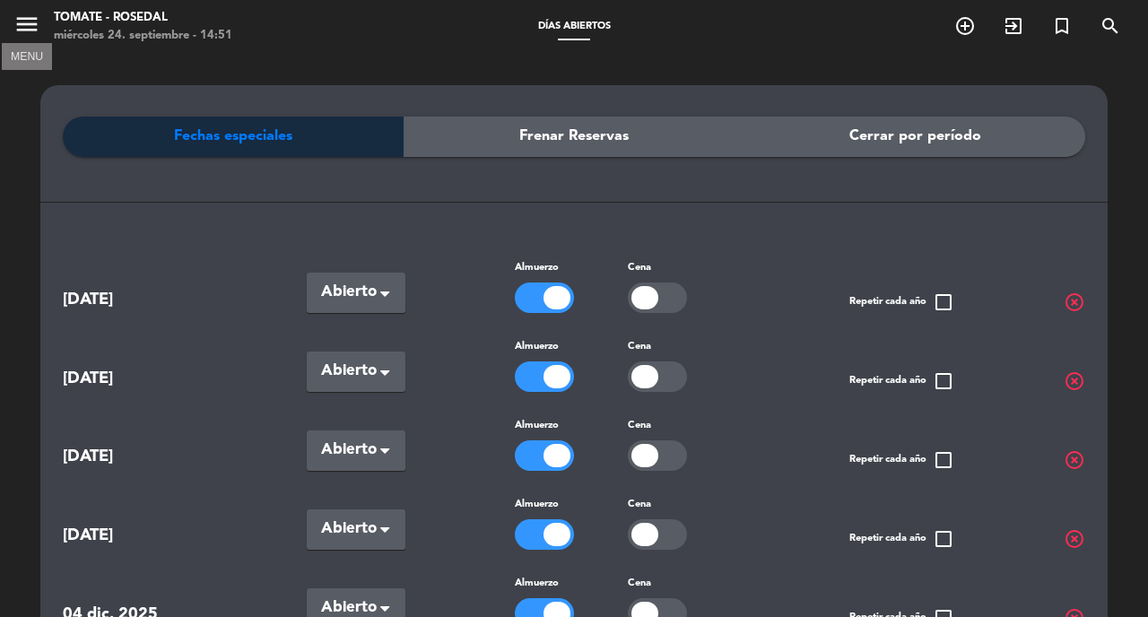
click at [32, 17] on icon "menu" at bounding box center [26, 24] width 27 height 27
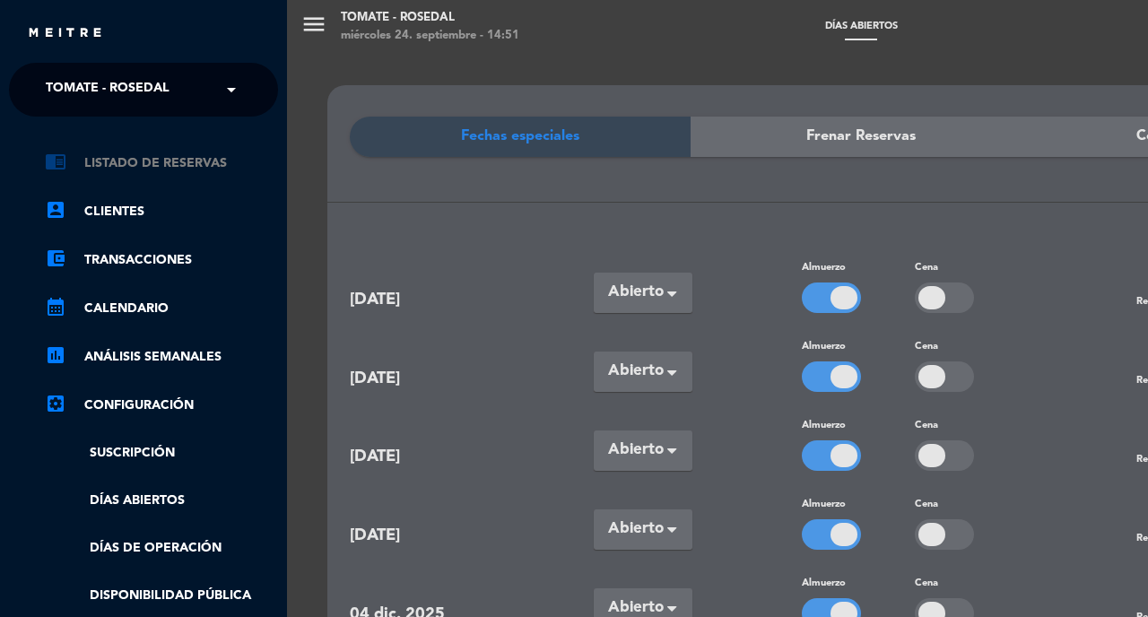
click at [123, 168] on link "chrome_reader_mode Listado de Reservas" at bounding box center [161, 163] width 233 height 22
